Goal: Task Accomplishment & Management: Use online tool/utility

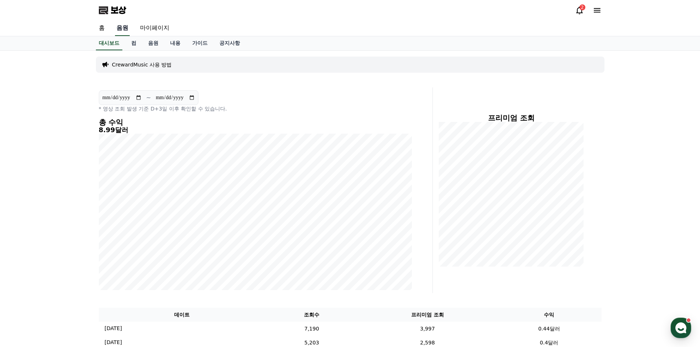
click at [119, 29] on font "음원" at bounding box center [123, 27] width 12 height 7
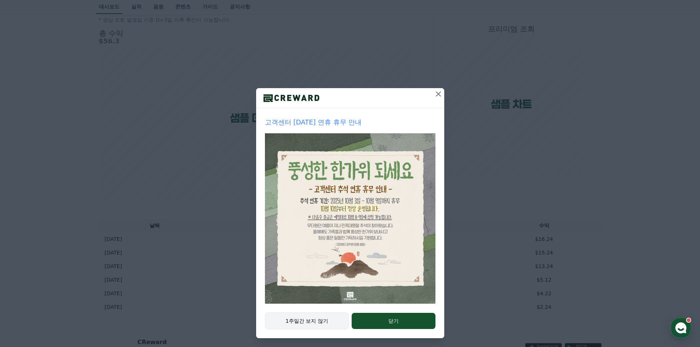
click at [316, 322] on button "1주일간 보지 않기" at bounding box center [307, 321] width 84 height 17
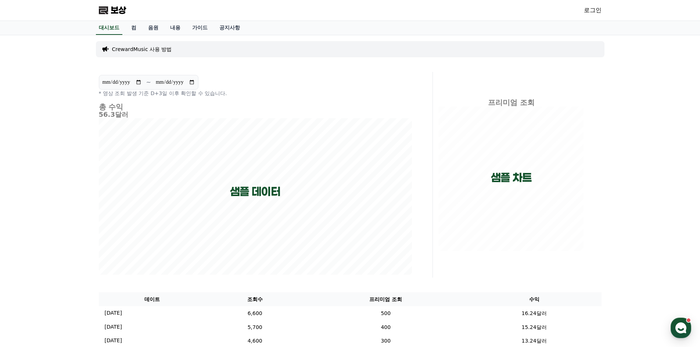
click at [99, 114] on font "56.3달러" at bounding box center [113, 115] width 29 height 8
click at [587, 6] on link "로그인" at bounding box center [593, 10] width 18 height 9
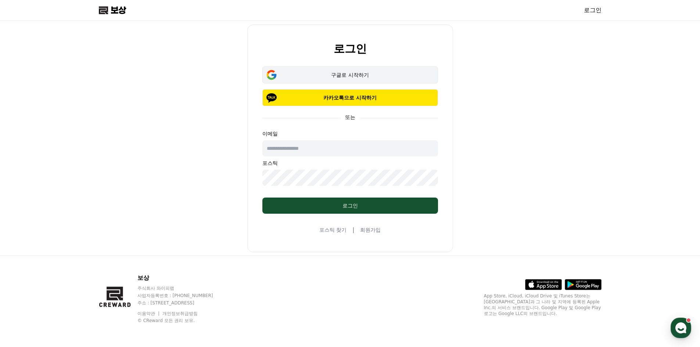
click at [351, 73] on font "구글로 시작하기" at bounding box center [349, 75] width 37 height 6
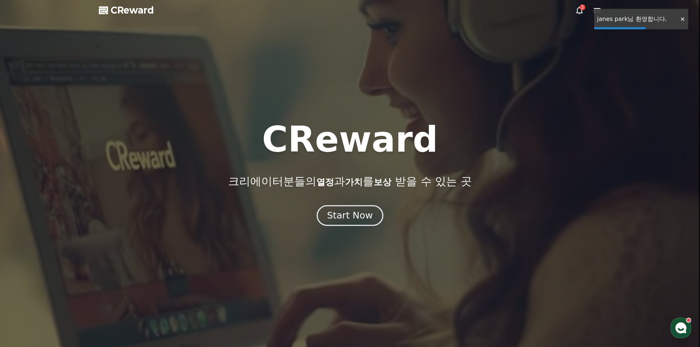
click at [350, 219] on div "Start Now" at bounding box center [350, 216] width 46 height 12
